Goal: Navigation & Orientation: Find specific page/section

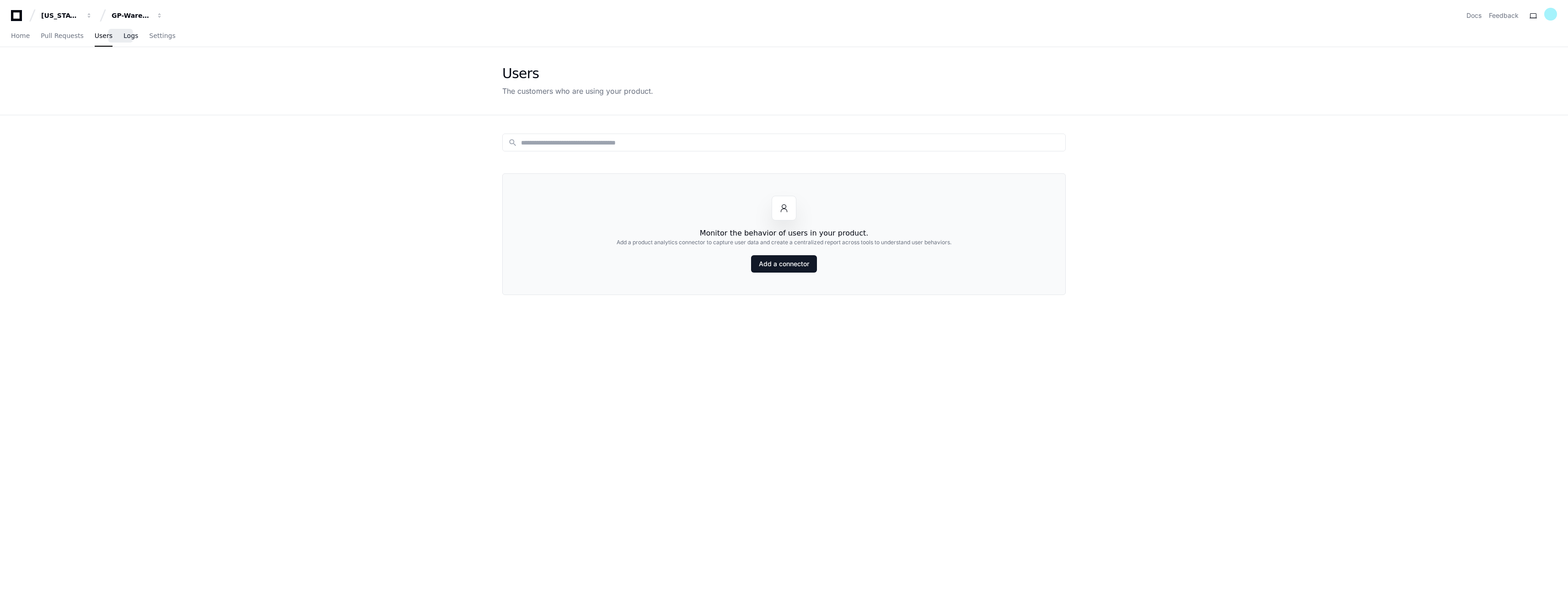
click at [125, 38] on span "Logs" at bounding box center [131, 36] width 15 height 5
click at [123, 40] on link "Logs" at bounding box center [131, 36] width 15 height 21
click at [95, 36] on span "Users" at bounding box center [103, 36] width 18 height 5
click at [123, 36] on span "Logs" at bounding box center [131, 36] width 15 height 5
click at [843, 145] on div "Select" at bounding box center [814, 143] width 70 height 9
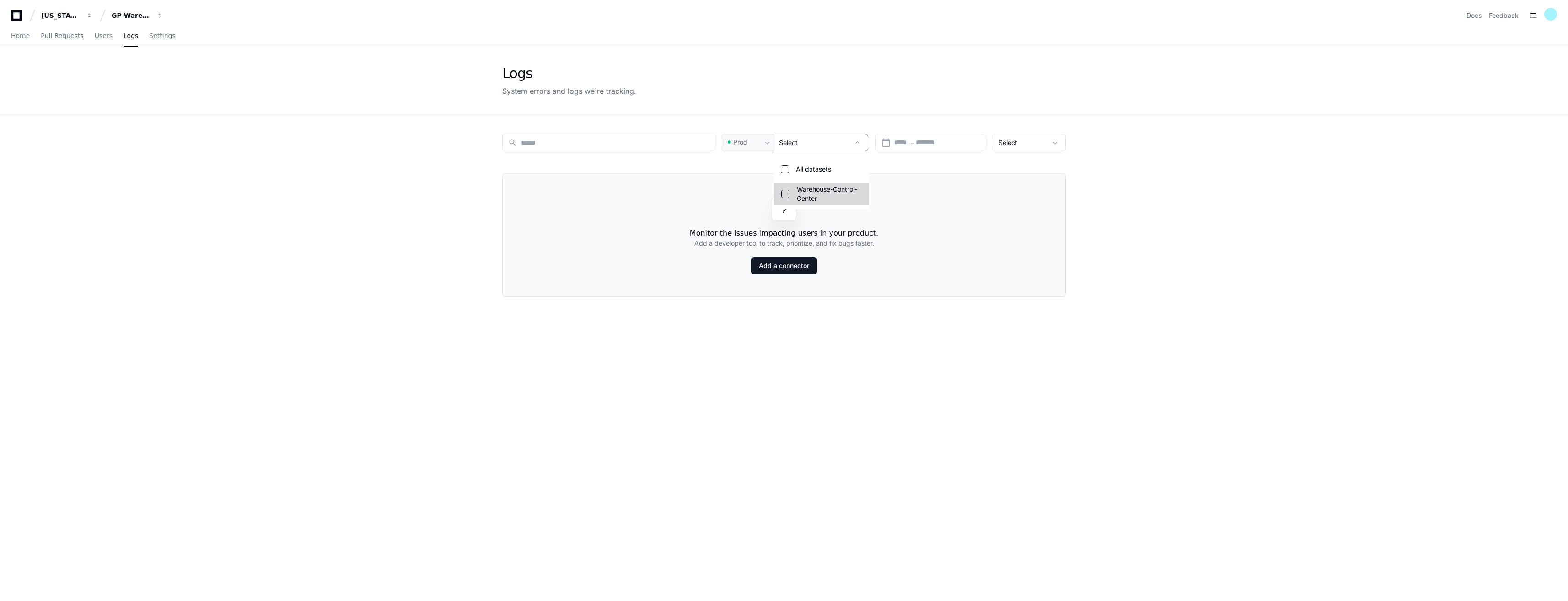
click at [784, 195] on mat-pseudo-checkbox at bounding box center [785, 194] width 8 height 8
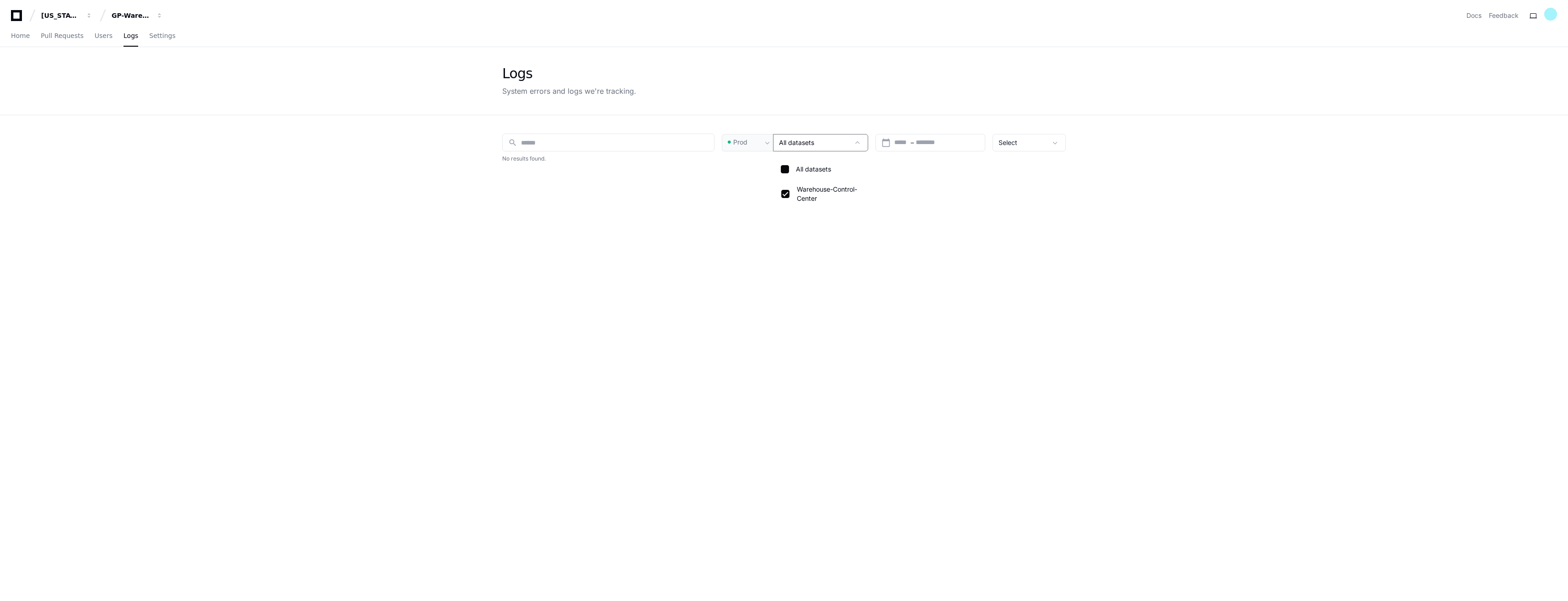
click at [367, 173] on div at bounding box center [784, 300] width 1568 height 601
click at [834, 142] on div "All datasets" at bounding box center [814, 143] width 70 height 9
click at [386, 138] on div at bounding box center [784, 300] width 1568 height 601
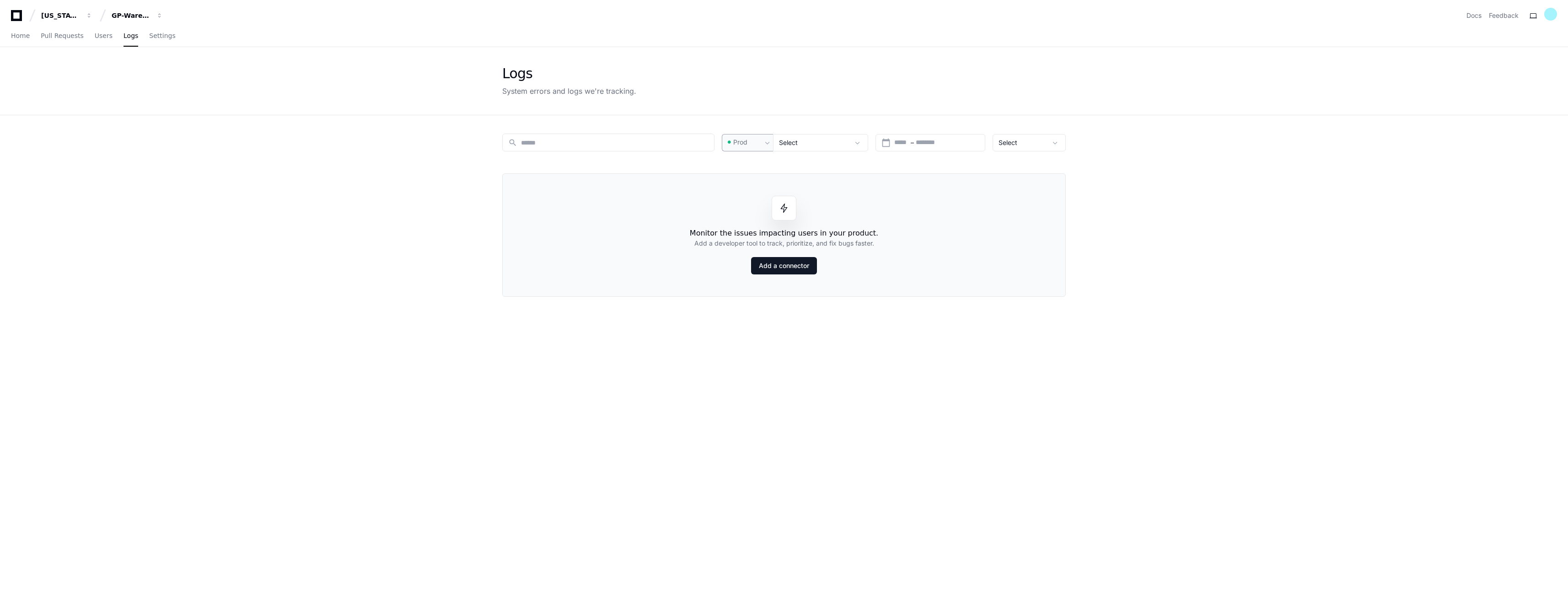
click at [760, 145] on div "Prod" at bounding box center [744, 143] width 36 height 9
click at [756, 191] on span "Pre-Prod" at bounding box center [751, 190] width 27 height 9
click at [756, 140] on span "Pre-Prod" at bounding box center [747, 143] width 27 height 9
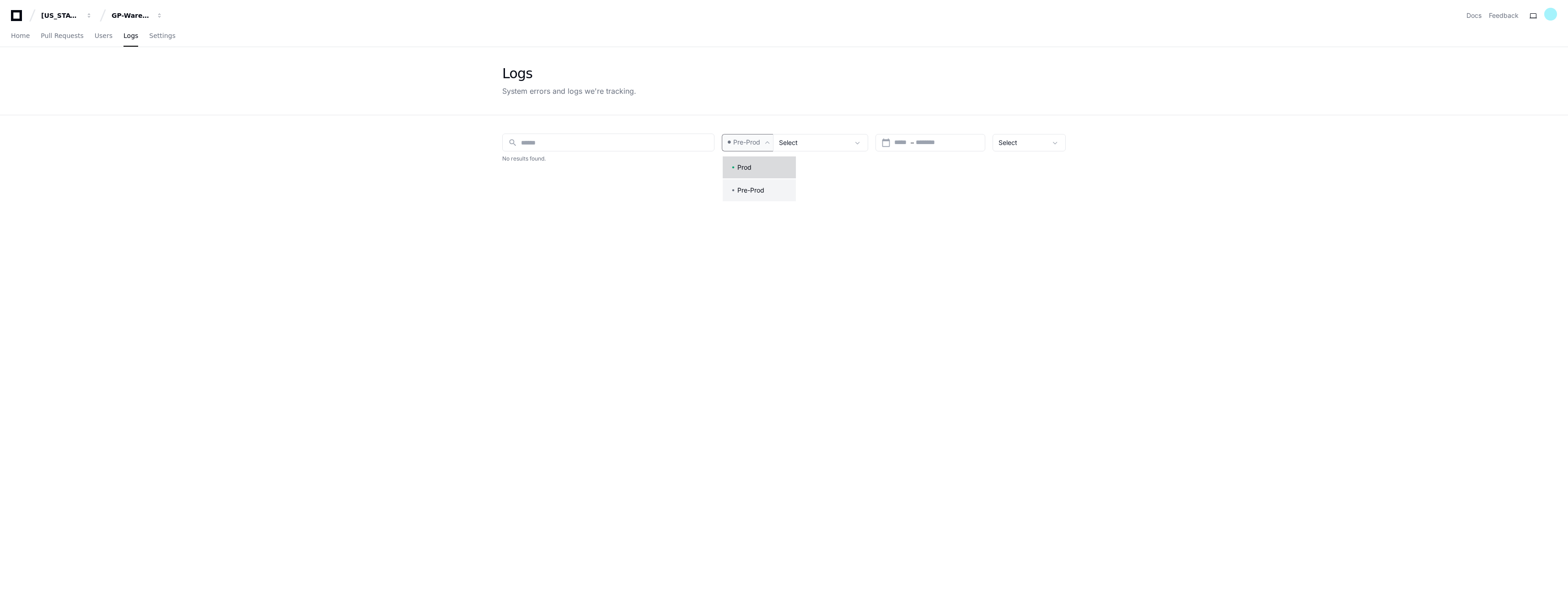
click at [749, 167] on span "Prod" at bounding box center [744, 168] width 14 height 9
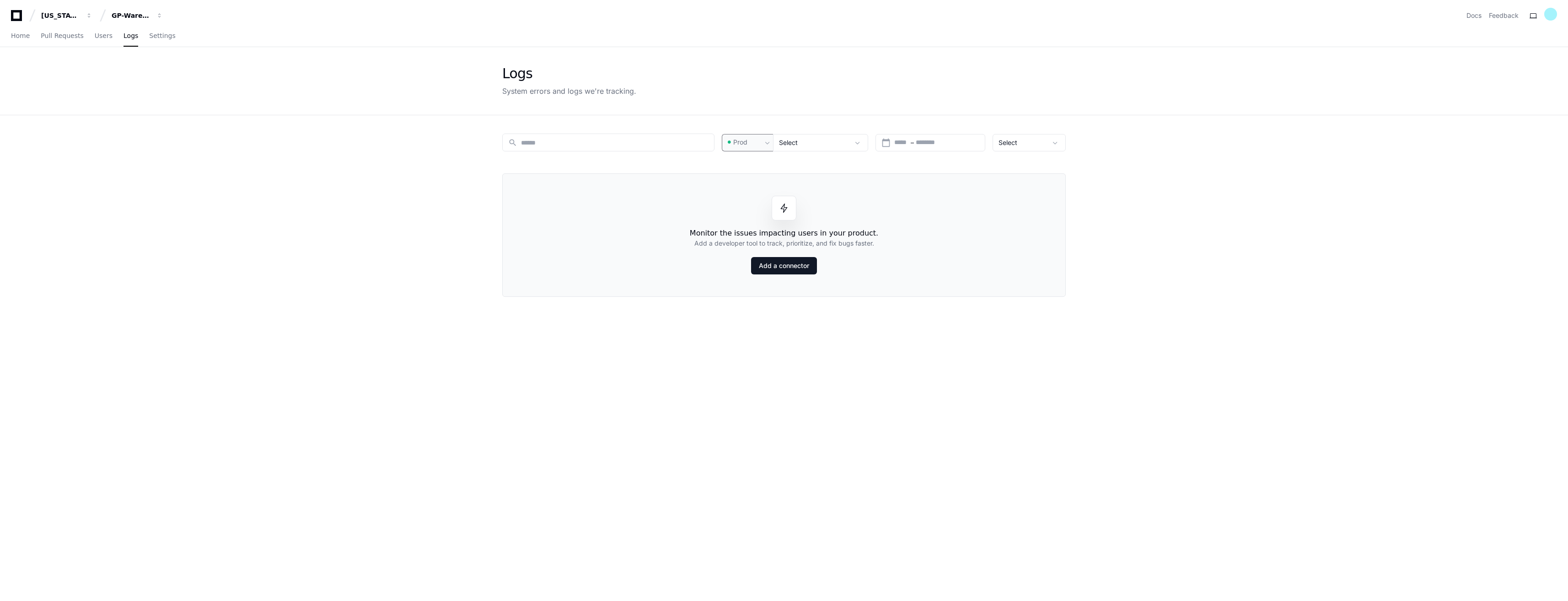
click at [393, 186] on app-issue-list-page "Logs System errors and logs we're tracking. search Prod Select calendar_today S…" at bounding box center [784, 381] width 1568 height 669
click at [397, 185] on app-issue-list-page "Logs System errors and logs we're tracking. search Prod Select calendar_today S…" at bounding box center [784, 381] width 1568 height 669
click at [95, 36] on span "Users" at bounding box center [103, 36] width 18 height 5
click at [777, 270] on link "Add a connector" at bounding box center [784, 264] width 66 height 17
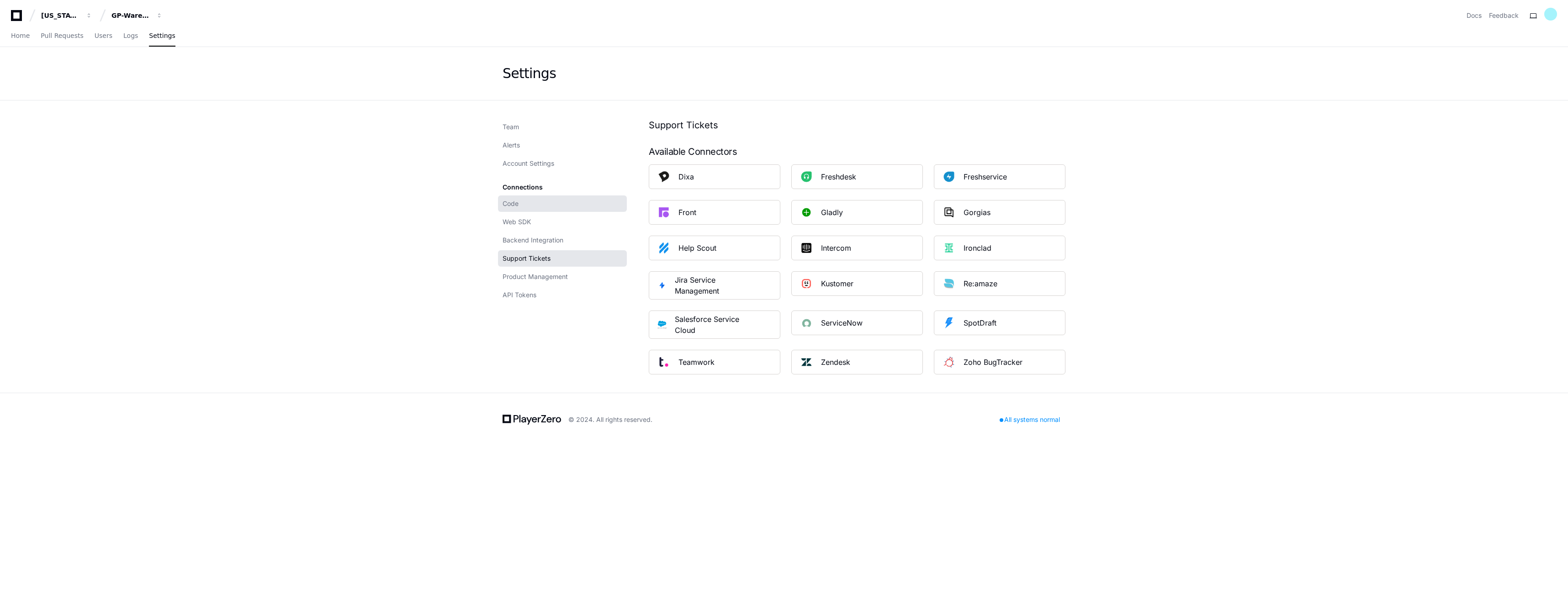
click at [525, 204] on link "Code" at bounding box center [562, 203] width 129 height 17
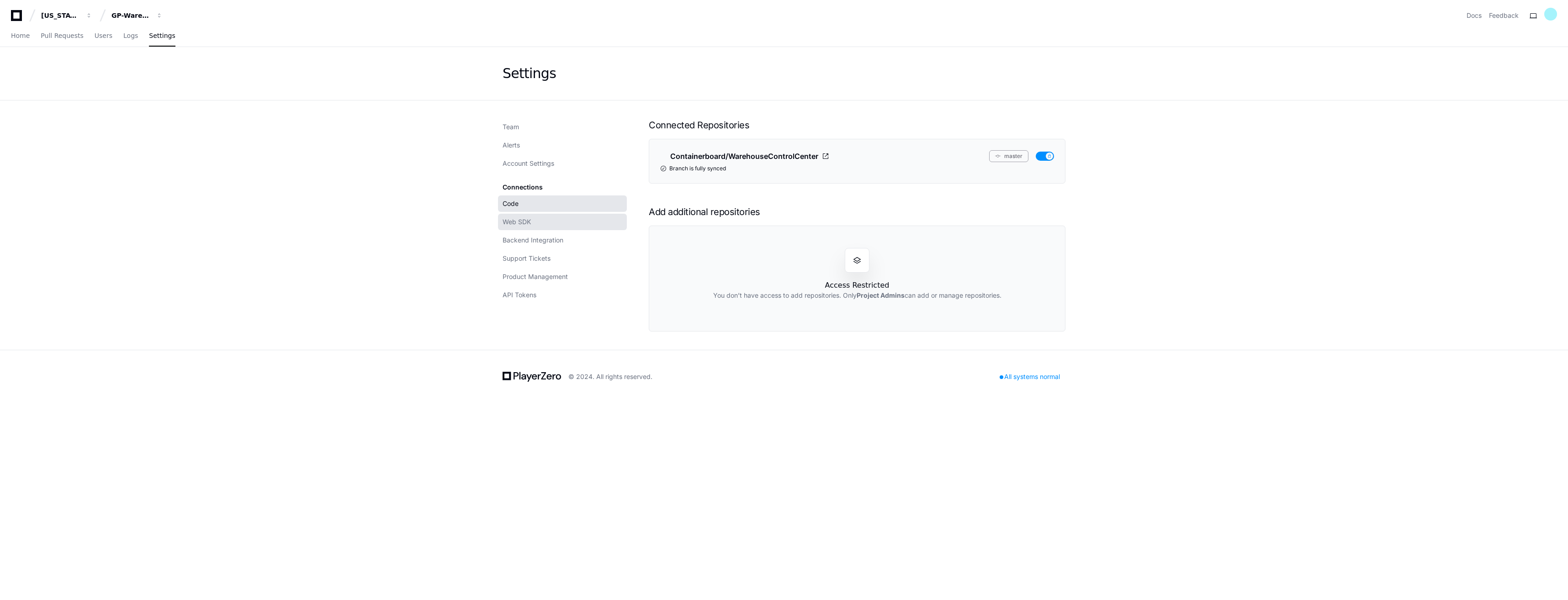
click at [530, 223] on span "Web SDK" at bounding box center [516, 222] width 28 height 9
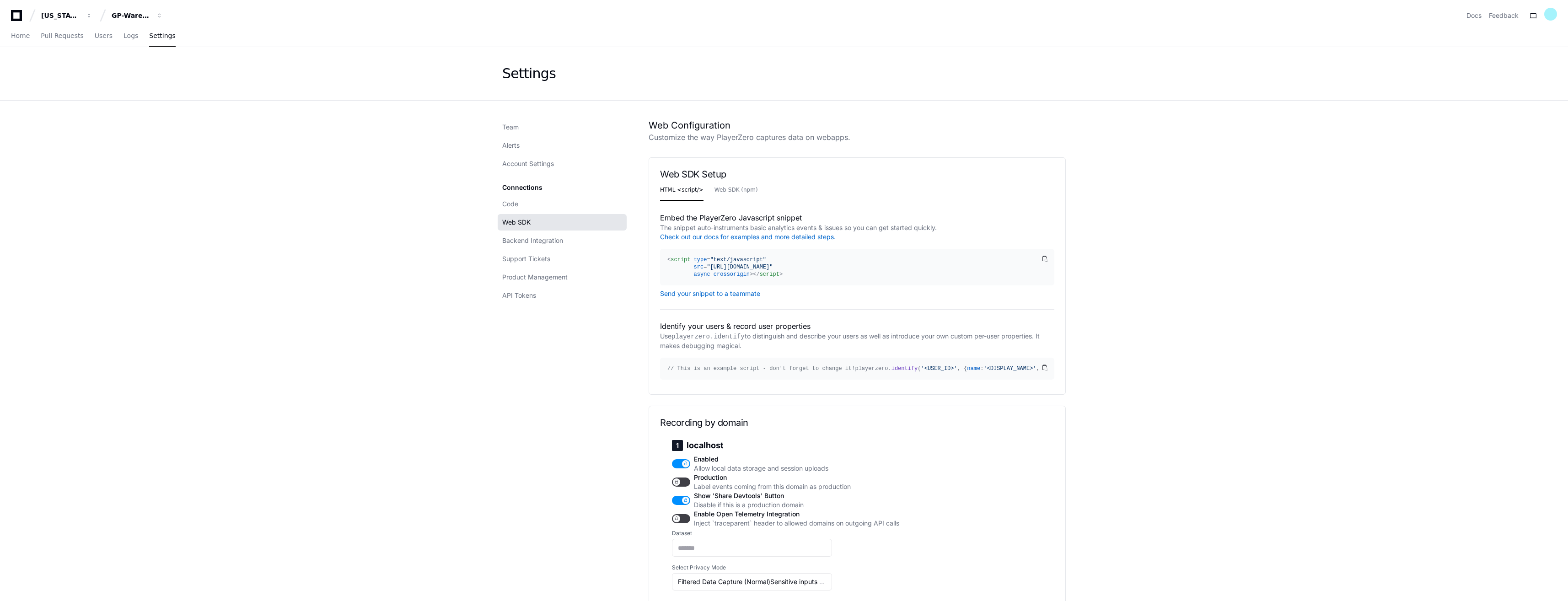
click at [95, 38] on span "Users" at bounding box center [103, 36] width 18 height 5
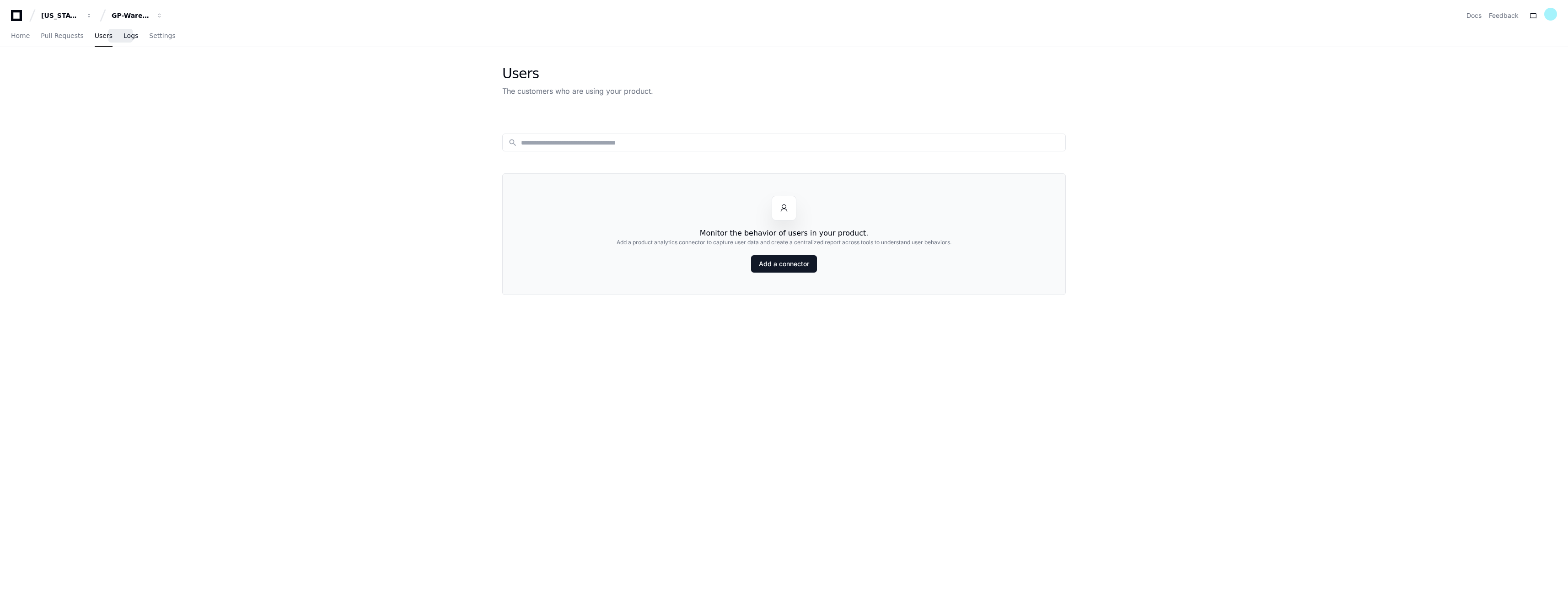
click at [123, 33] on span "Logs" at bounding box center [131, 36] width 15 height 5
click at [96, 40] on link "Users" at bounding box center [103, 36] width 18 height 21
click at [123, 38] on span "Logs" at bounding box center [131, 36] width 15 height 5
click at [96, 36] on span "Users" at bounding box center [103, 36] width 18 height 5
click at [123, 37] on span "Logs" at bounding box center [131, 36] width 15 height 5
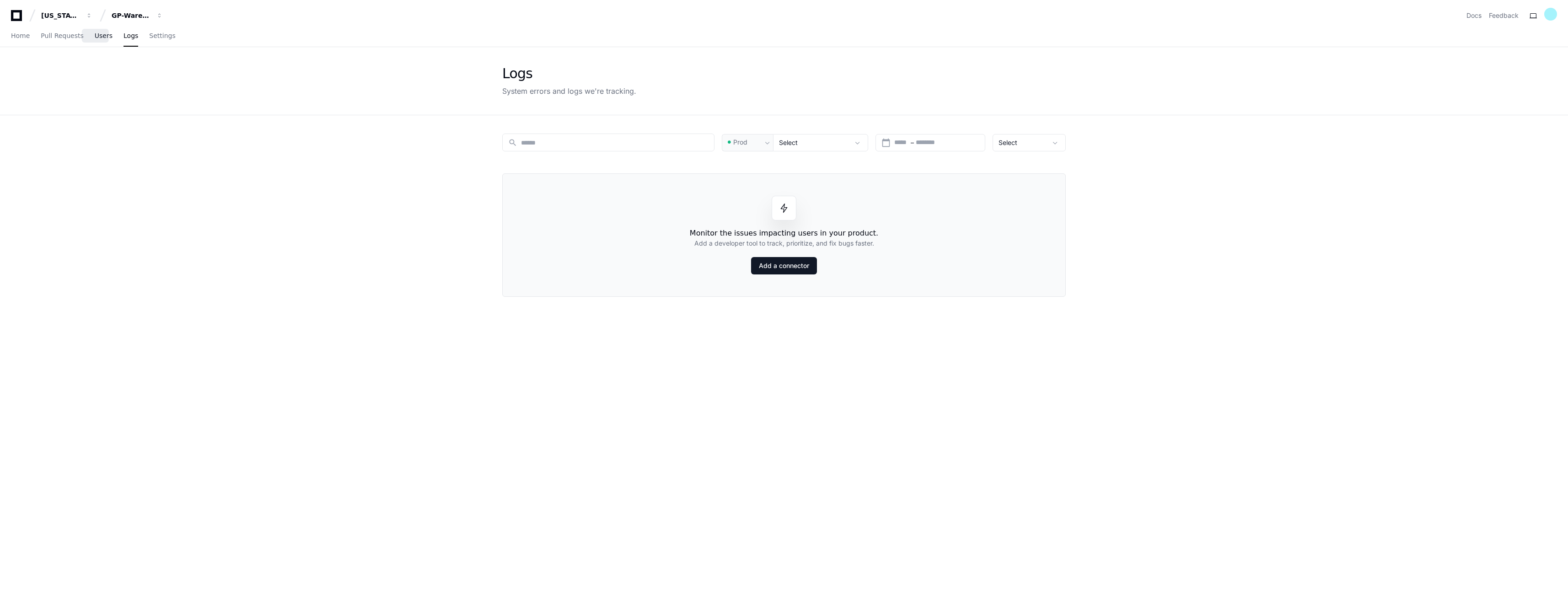
click at [96, 36] on span "Users" at bounding box center [103, 36] width 18 height 5
click at [123, 40] on link "Logs" at bounding box center [131, 36] width 15 height 21
click at [95, 38] on span "Users" at bounding box center [103, 36] width 18 height 5
